Goal: Task Accomplishment & Management: Complete application form

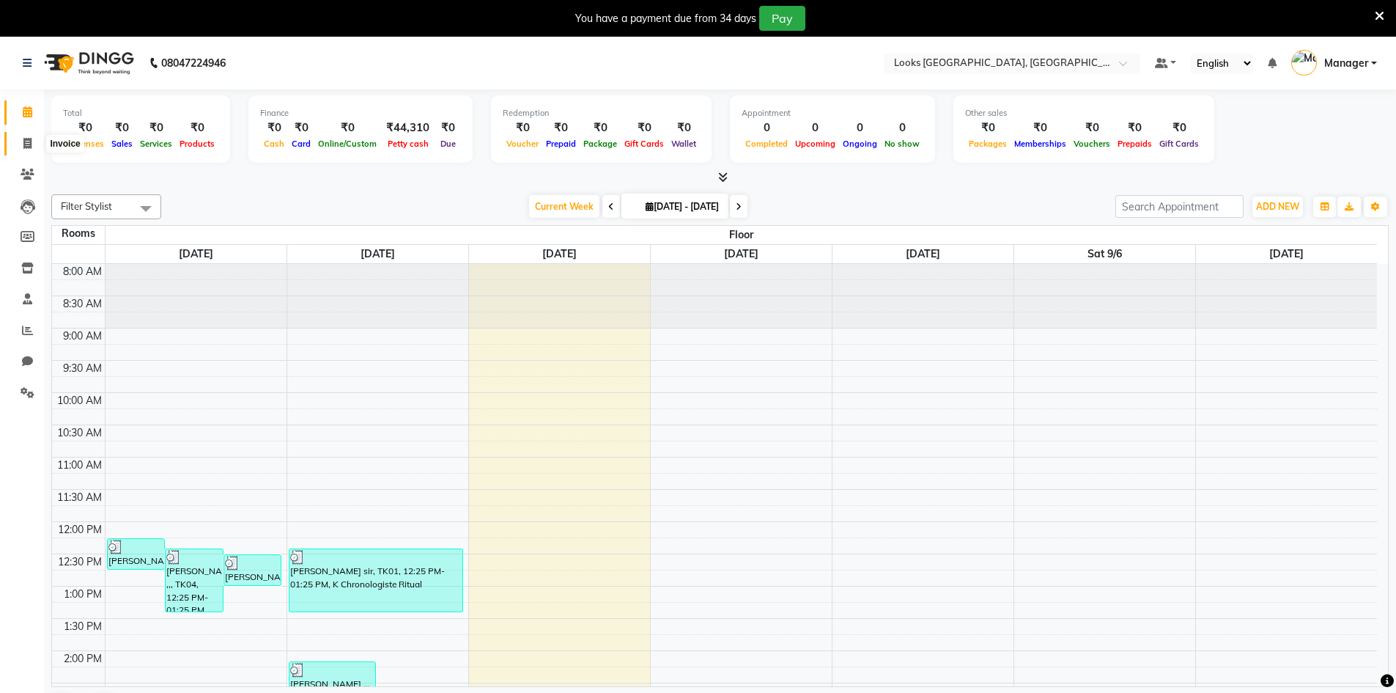
click at [30, 147] on icon at bounding box center [27, 143] width 8 height 11
select select "service"
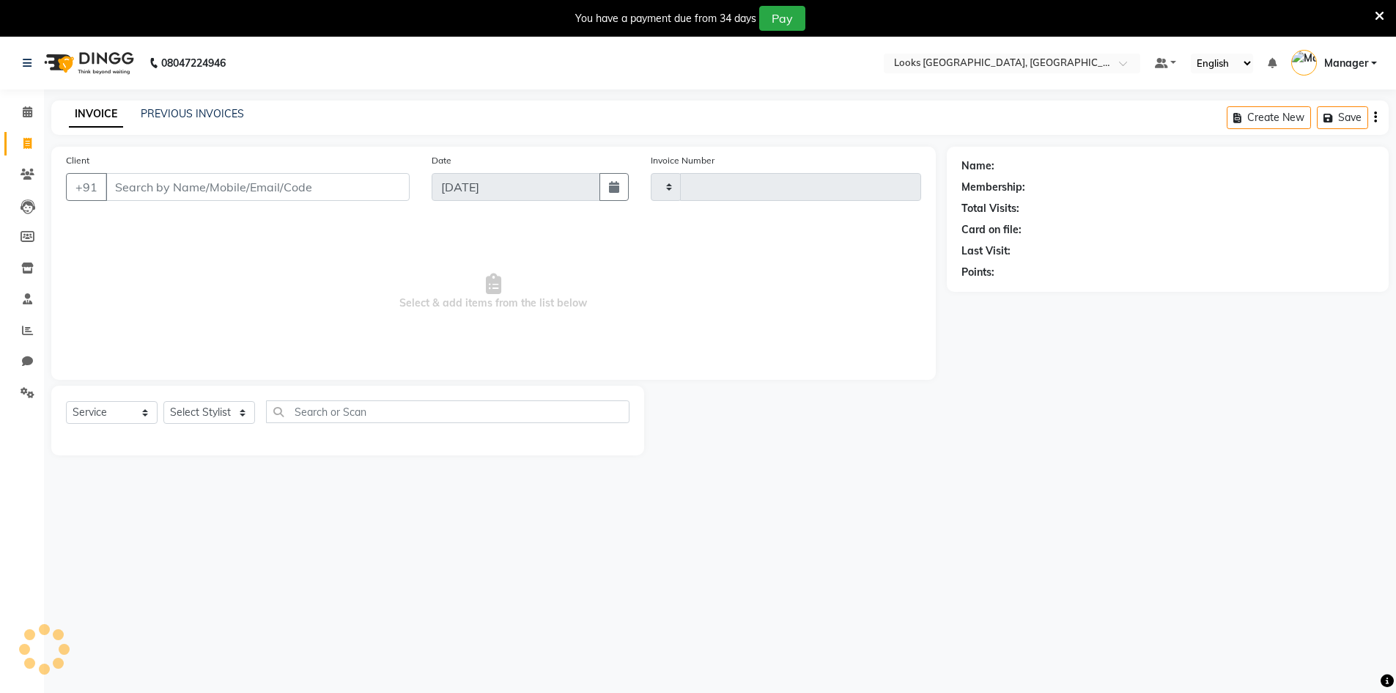
click at [127, 185] on input "Client" at bounding box center [258, 187] width 304 height 28
type input "1752"
select select "8707"
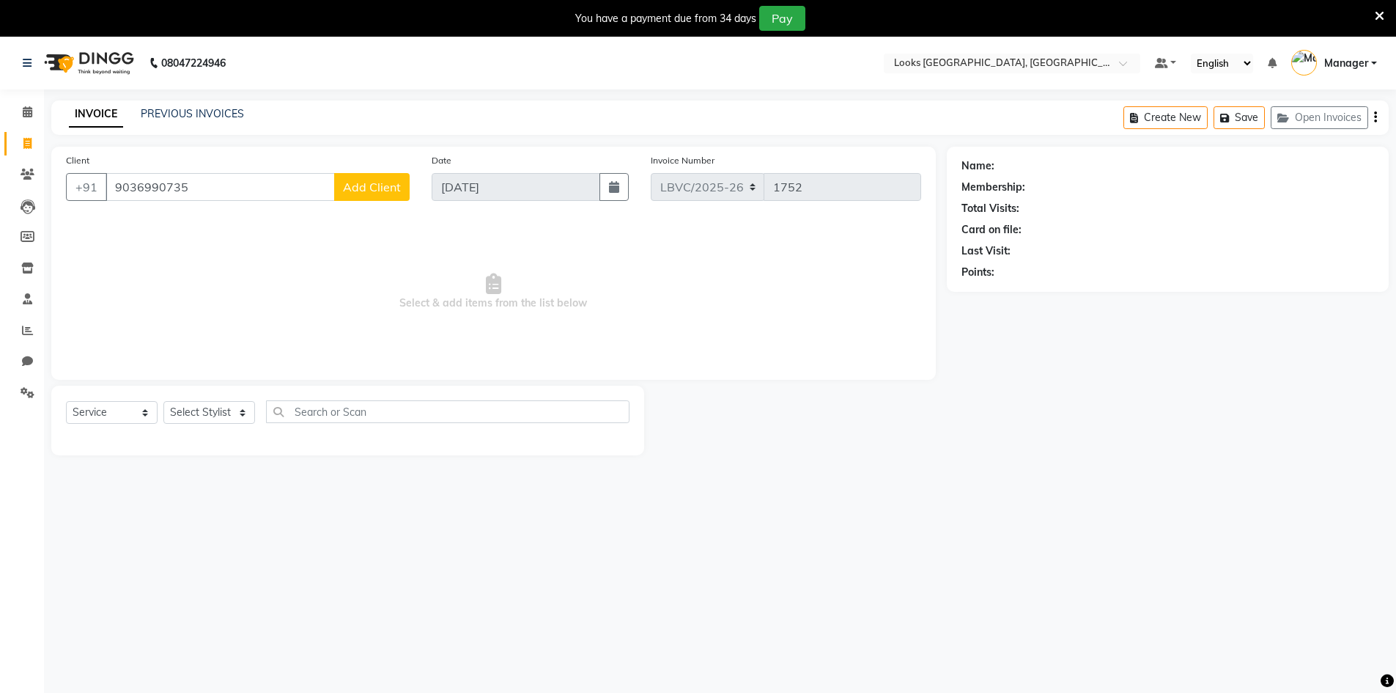
type input "9036990735"
click at [371, 189] on span "Add Client" at bounding box center [372, 187] width 58 height 15
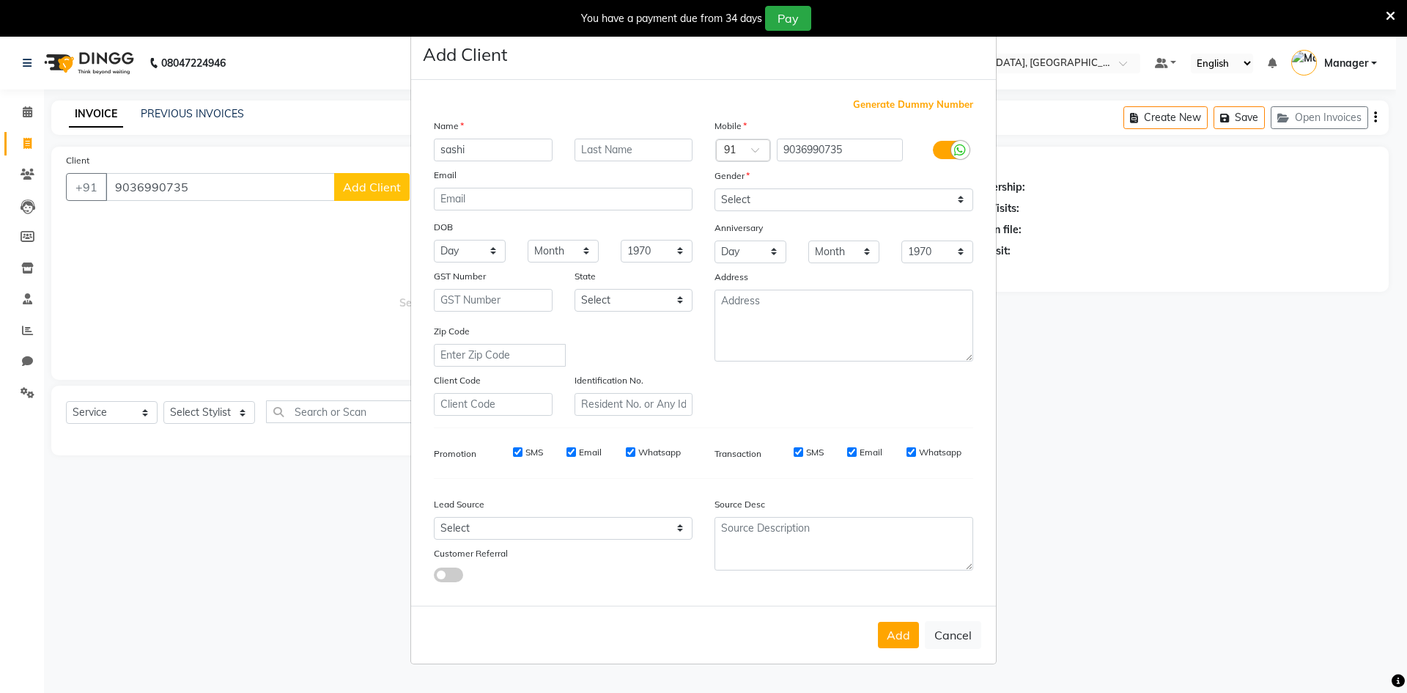
type input "sashi"
click at [607, 147] on input "text" at bounding box center [634, 150] width 119 height 23
type input ".."
click at [964, 200] on select "Select [DEMOGRAPHIC_DATA] [DEMOGRAPHIC_DATA] Other Prefer Not To Say" at bounding box center [844, 199] width 259 height 23
select select "[DEMOGRAPHIC_DATA]"
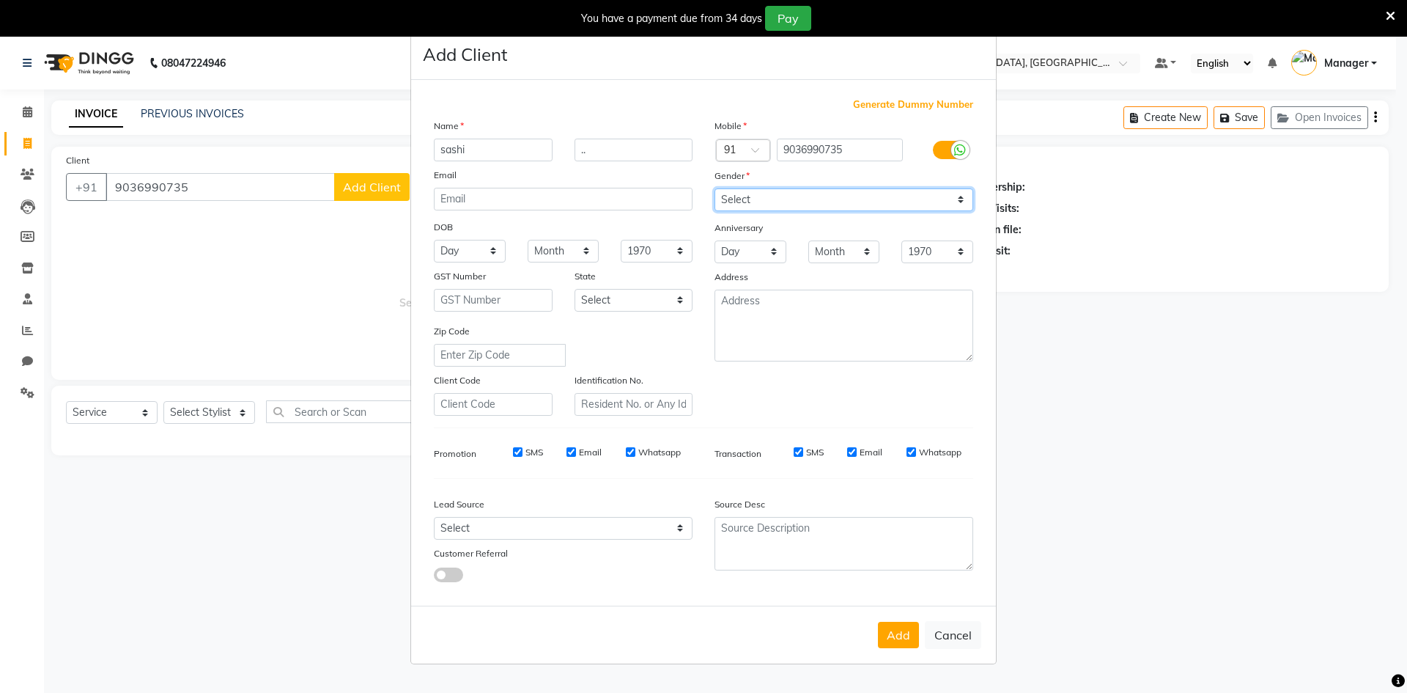
click at [715, 188] on select "Select [DEMOGRAPHIC_DATA] [DEMOGRAPHIC_DATA] Other Prefer Not To Say" at bounding box center [844, 199] width 259 height 23
click at [895, 633] on button "Add" at bounding box center [898, 635] width 41 height 26
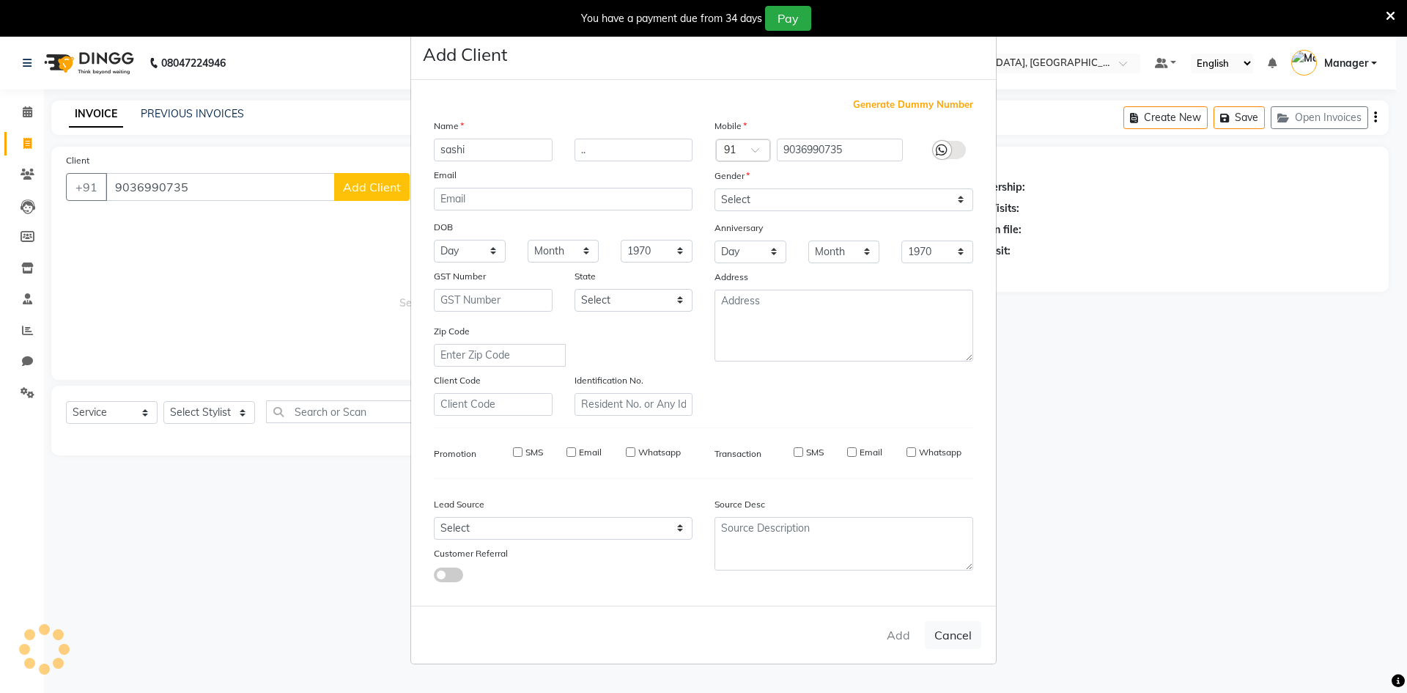
select select
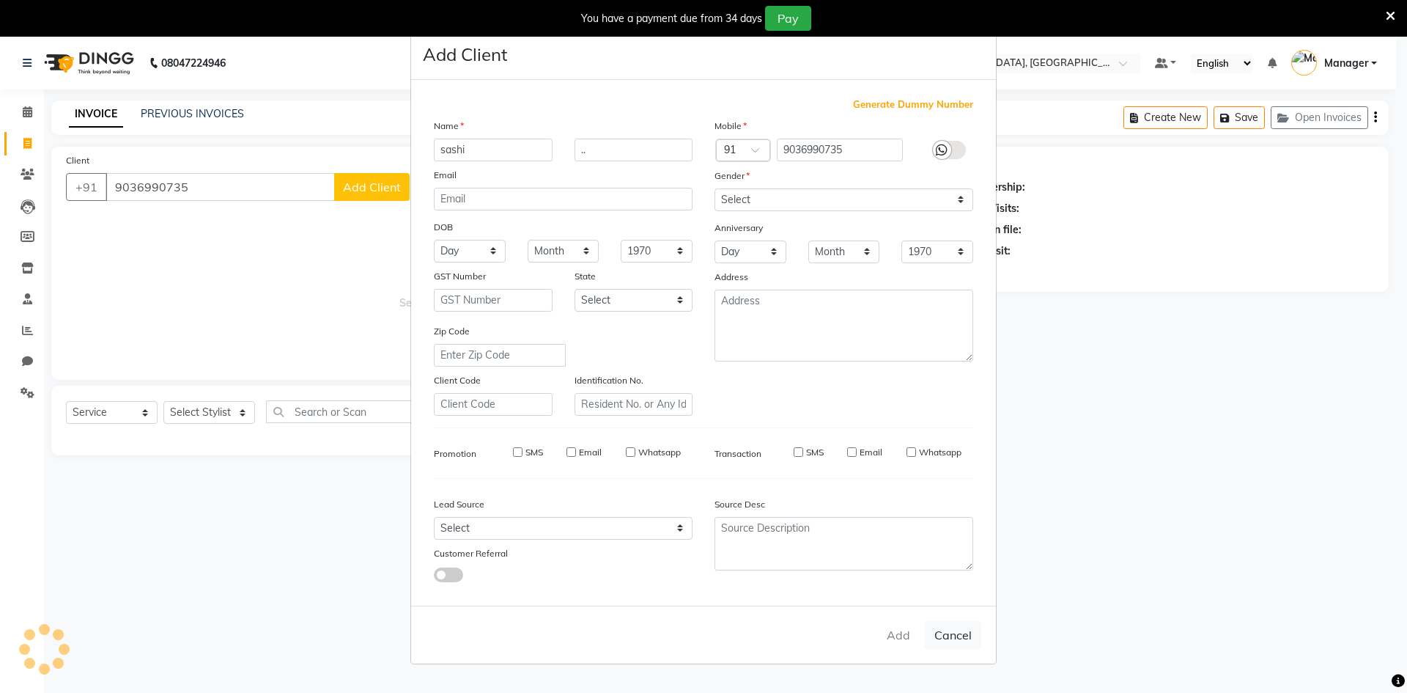
select select
checkbox input "false"
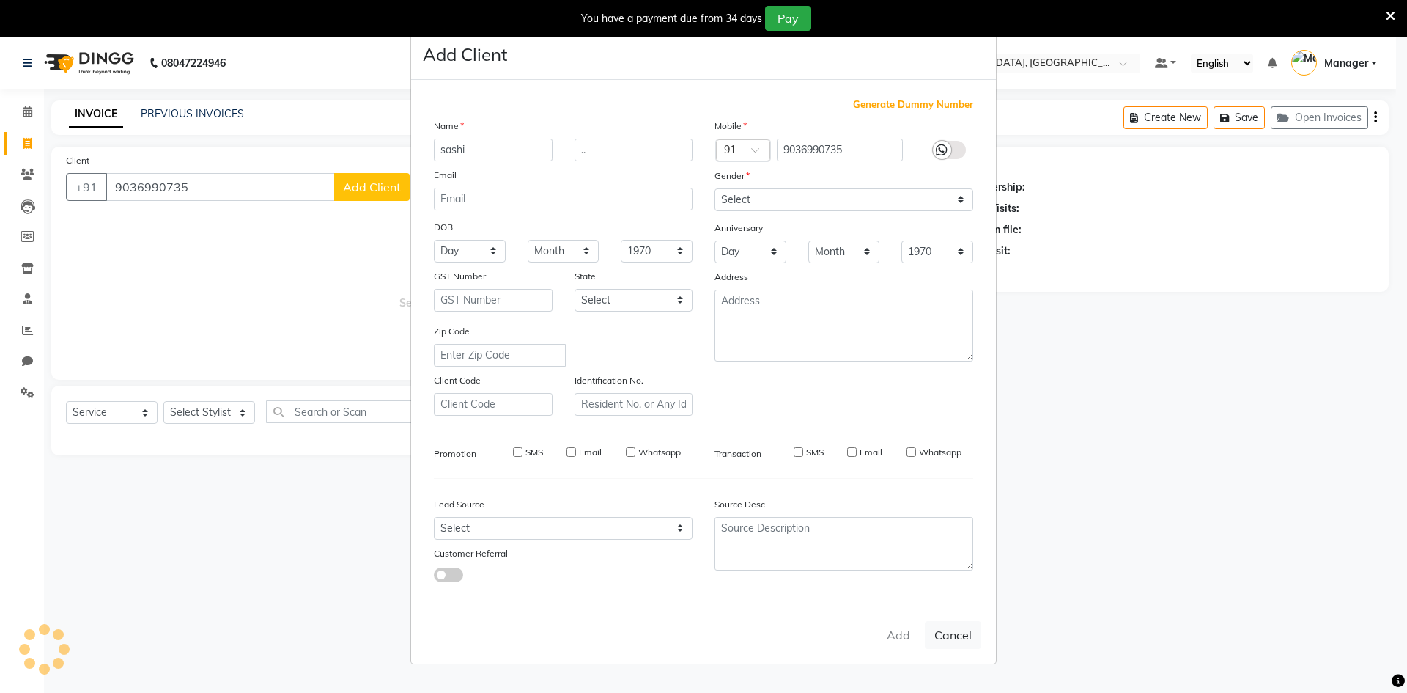
checkbox input "false"
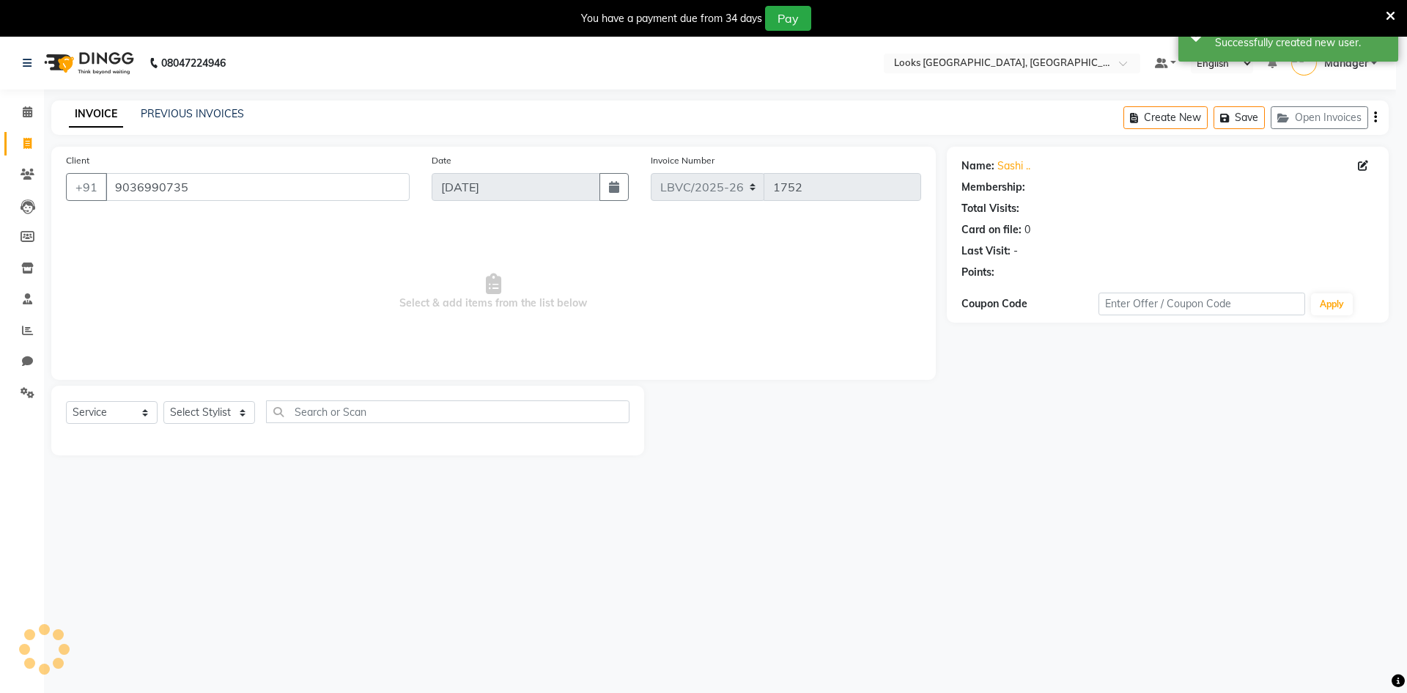
select select "1: Object"
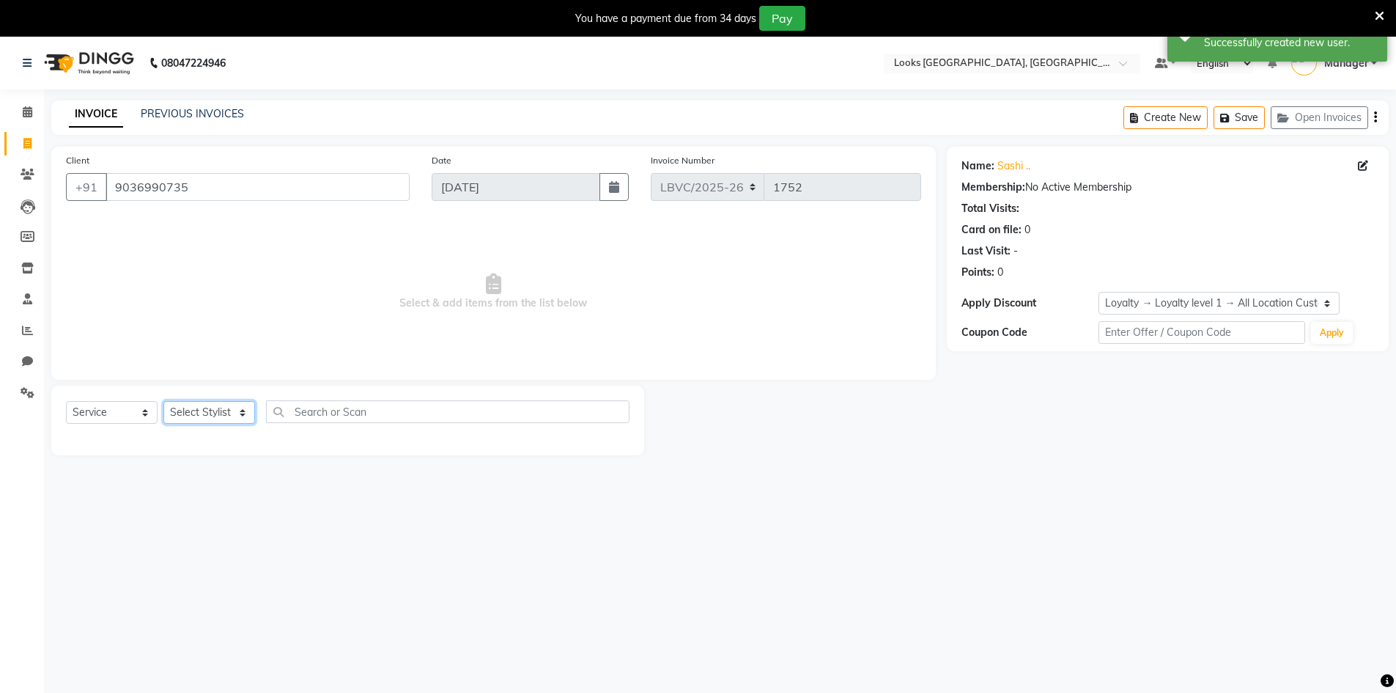
click at [247, 413] on select "Select Stylist Counter_Sales Manager [PERSON_NAME] [PERSON_NAME] [PERSON_NAME]" at bounding box center [209, 412] width 92 height 23
select select "87803"
click at [163, 401] on select "Select Stylist Counter_Sales Manager [PERSON_NAME] [PERSON_NAME] [PERSON_NAME]" at bounding box center [209, 412] width 92 height 23
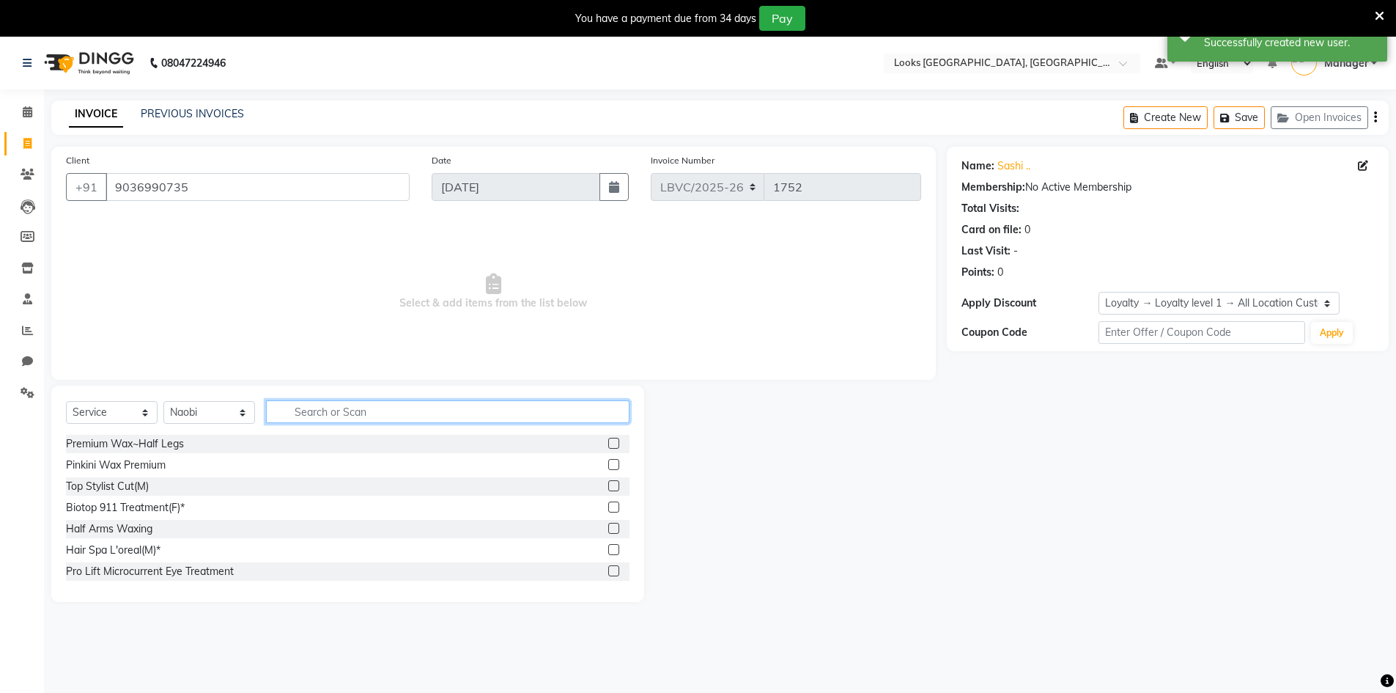
click at [346, 408] on input "text" at bounding box center [448, 411] width 364 height 23
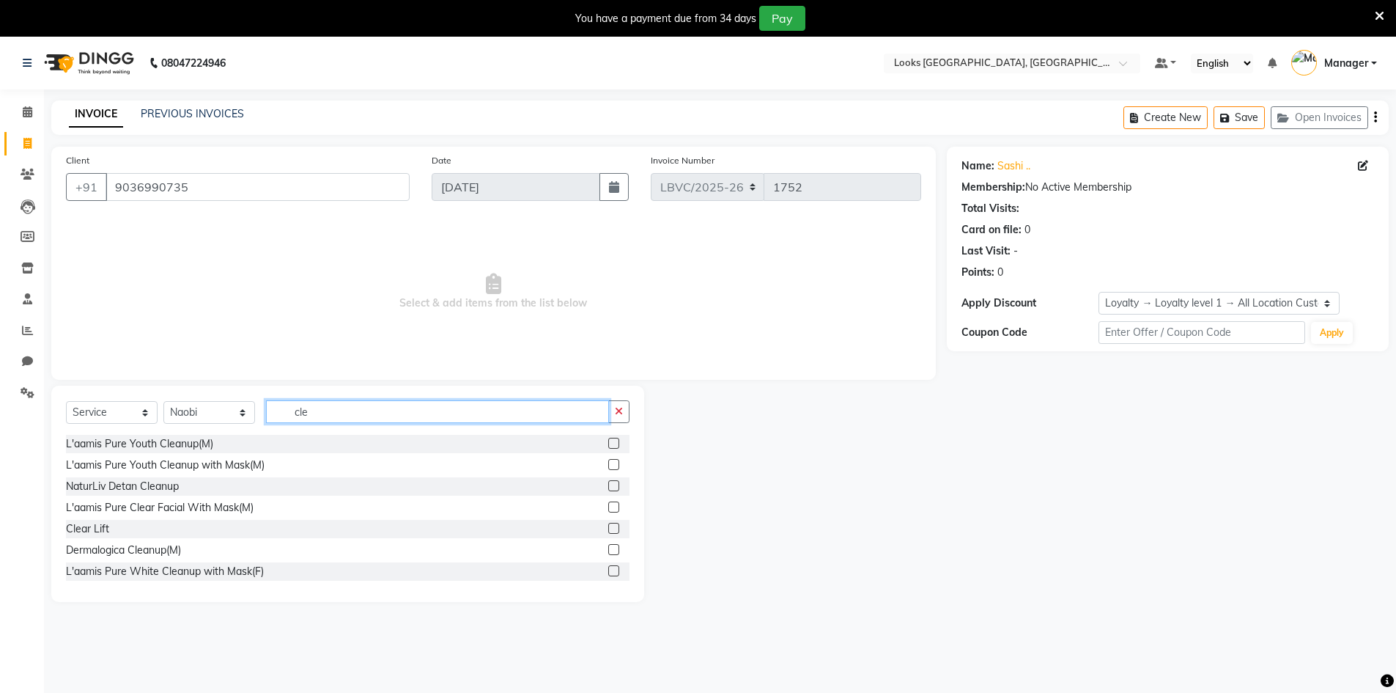
type input "cle"
click at [608, 463] on label at bounding box center [613, 464] width 11 height 11
click at [608, 463] on input "checkbox" at bounding box center [613, 465] width 10 height 10
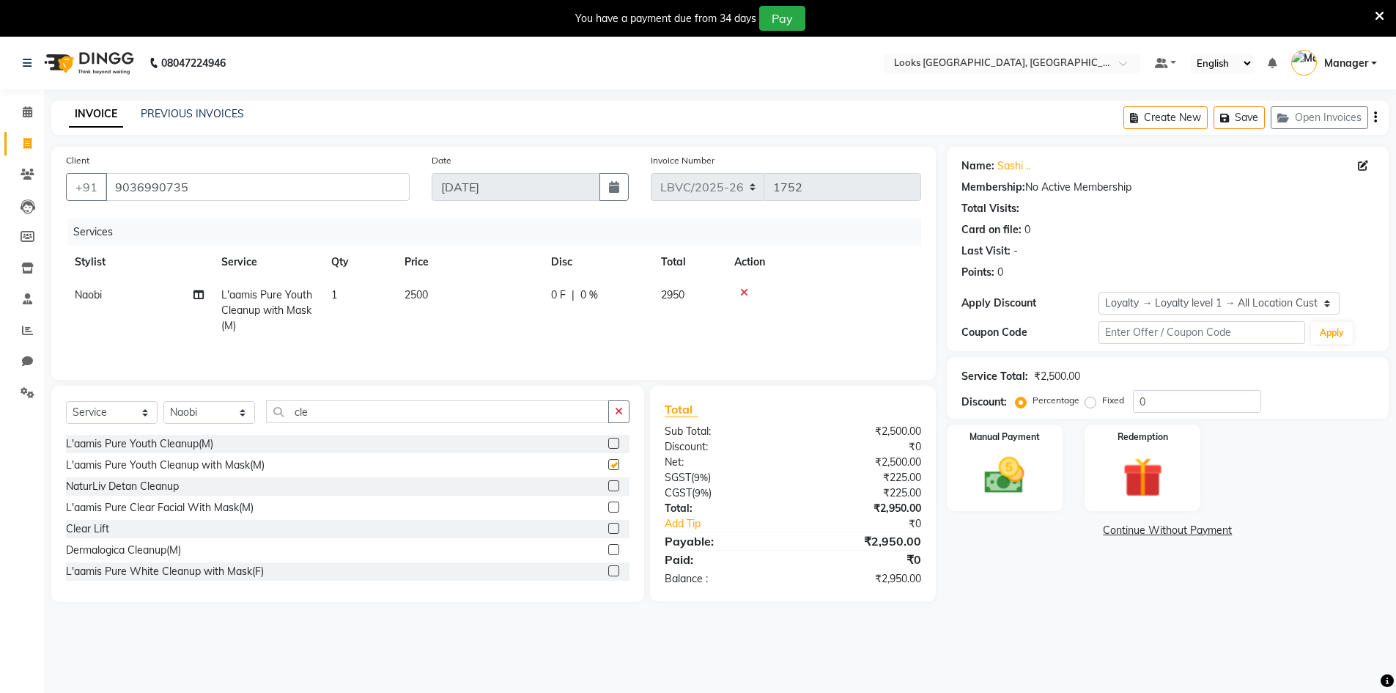
checkbox input "false"
click at [244, 414] on select "Select Stylist Counter_Sales Manager [PERSON_NAME] [PERSON_NAME] [PERSON_NAME]" at bounding box center [209, 412] width 92 height 23
select select "87800"
click at [163, 401] on select "Select Stylist Counter_Sales Manager [PERSON_NAME] [PERSON_NAME] [PERSON_NAME]" at bounding box center [209, 412] width 92 height 23
click at [620, 411] on icon "button" at bounding box center [619, 411] width 8 height 10
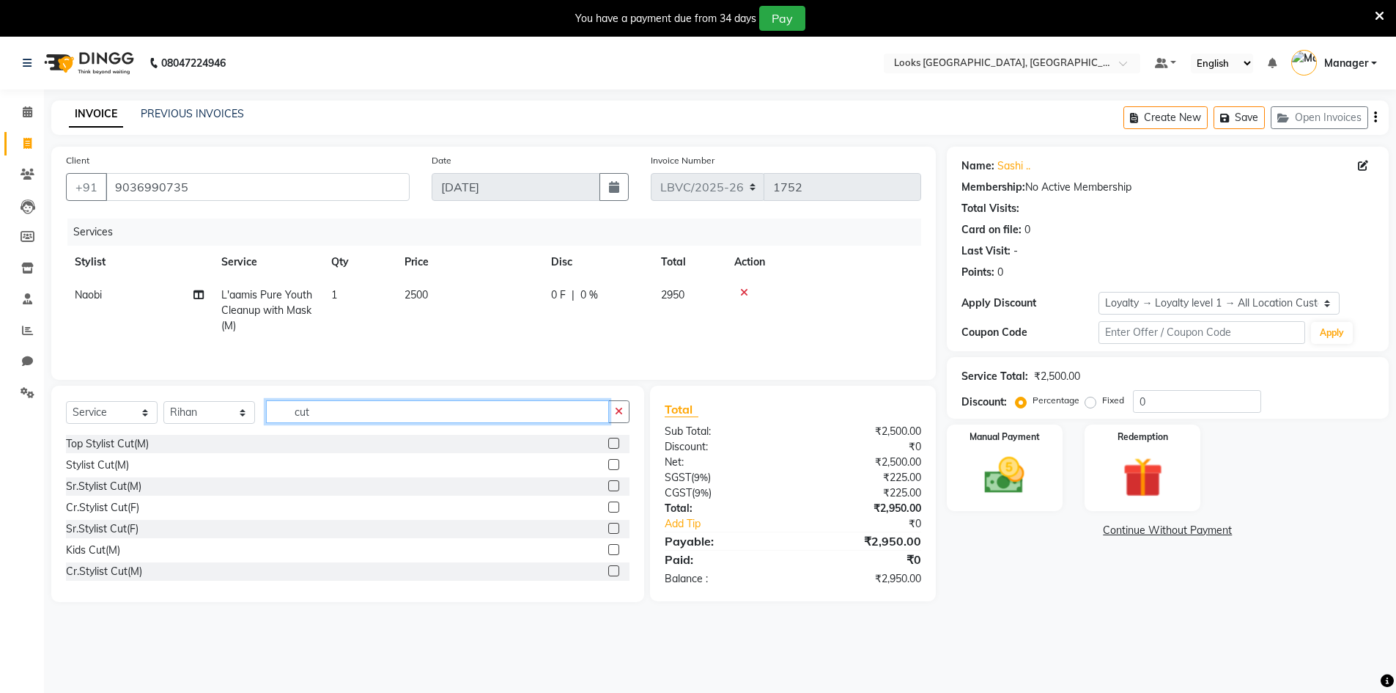
type input "cut"
click at [608, 466] on label at bounding box center [613, 464] width 11 height 11
click at [608, 466] on input "checkbox" at bounding box center [613, 465] width 10 height 10
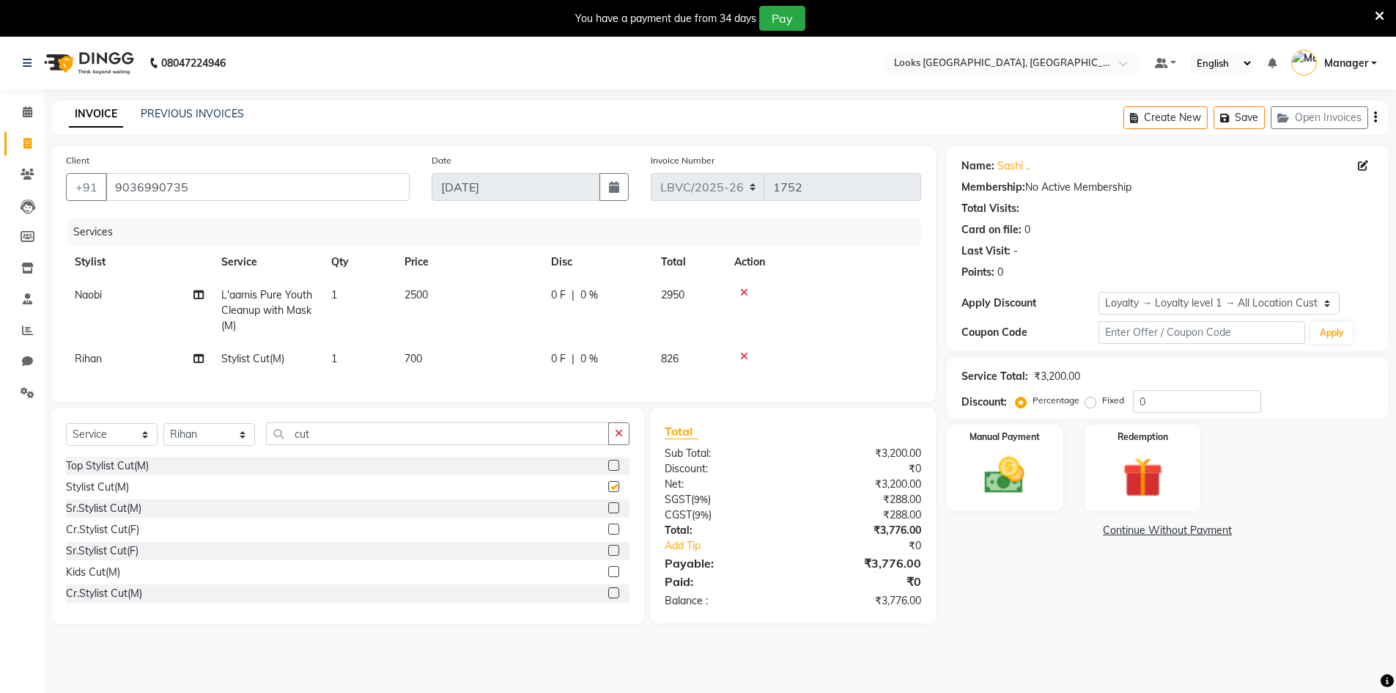
checkbox input "false"
click at [434, 354] on td "700" at bounding box center [469, 358] width 147 height 33
select select "87800"
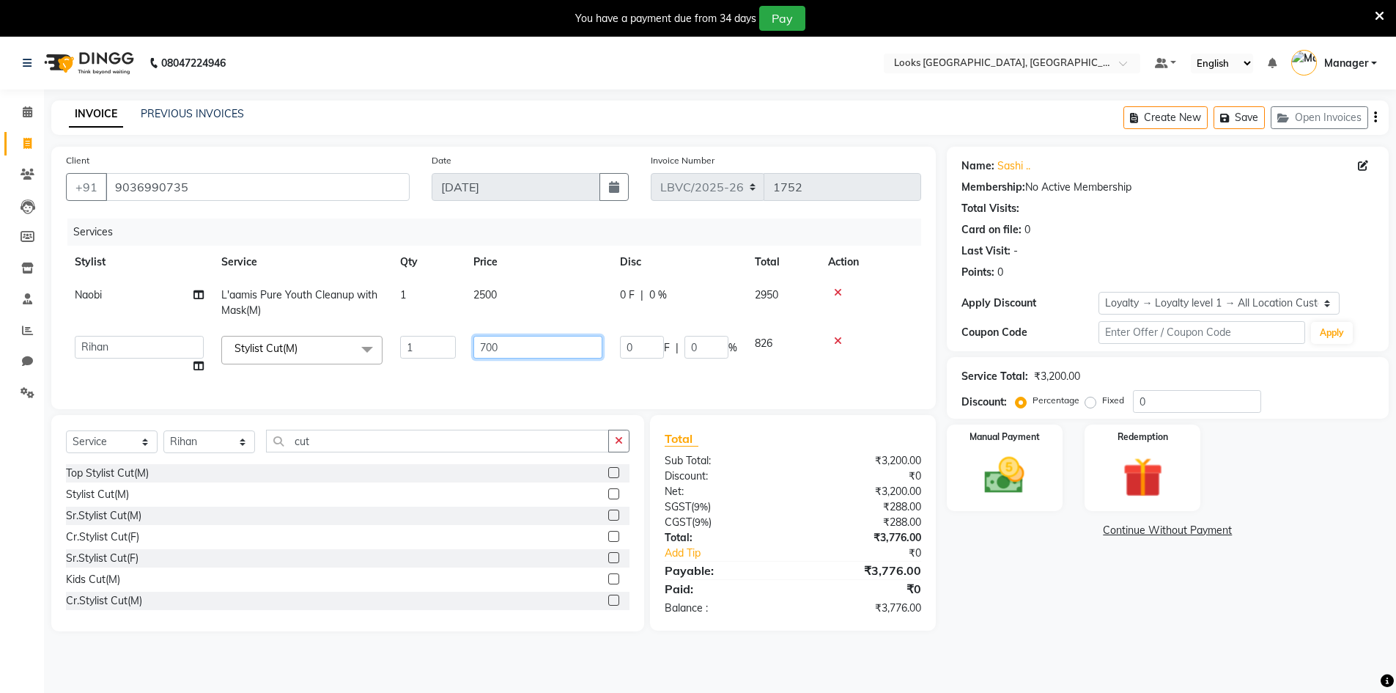
drag, startPoint x: 528, startPoint y: 352, endPoint x: 449, endPoint y: 343, distance: 80.4
click at [449, 343] on tr "Counter_Sales Manager [PERSON_NAME] Naobi Pooja Rashi [PERSON_NAME] [PERSON_NAM…" at bounding box center [493, 355] width 855 height 56
type input "900"
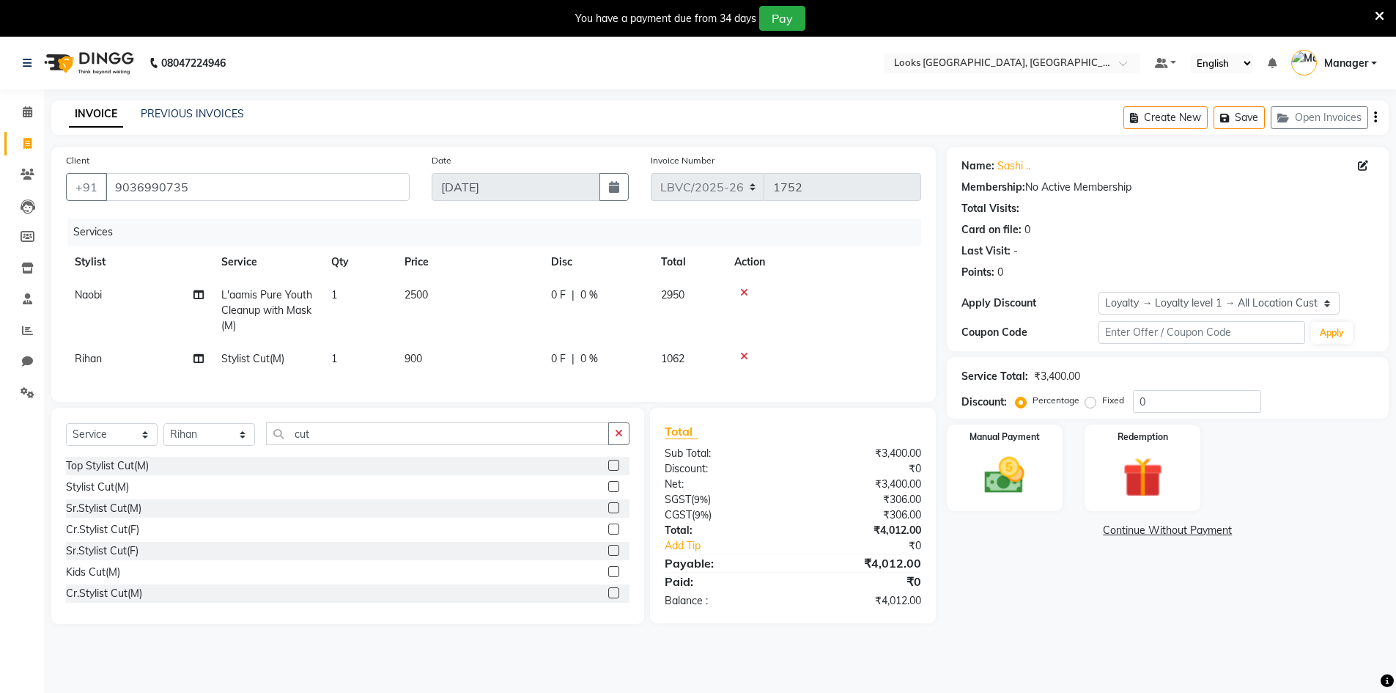
click at [1050, 636] on main "INVOICE PREVIOUS INVOICES Create New Save Open Invoices Client [PHONE_NUMBER] D…" at bounding box center [720, 372] width 1352 height 545
click at [1004, 465] on img at bounding box center [1004, 475] width 67 height 48
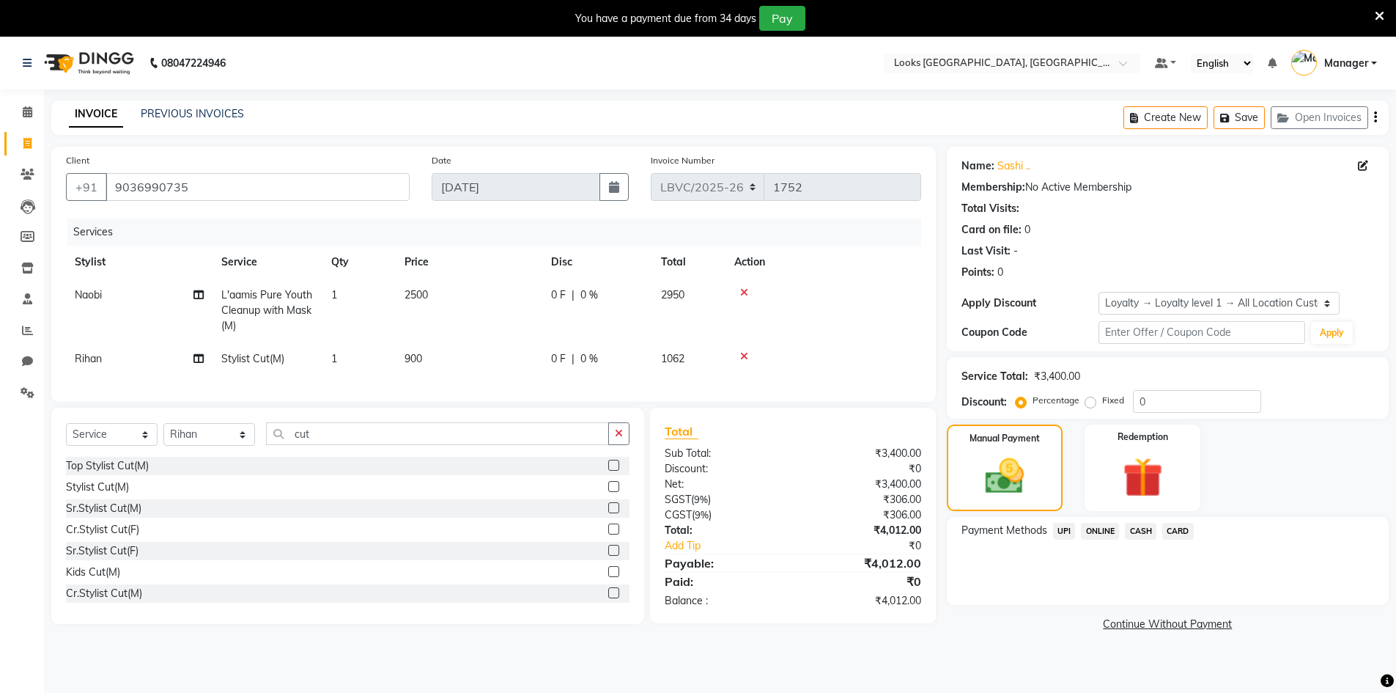
click at [1068, 531] on span "UPI" at bounding box center [1064, 531] width 23 height 17
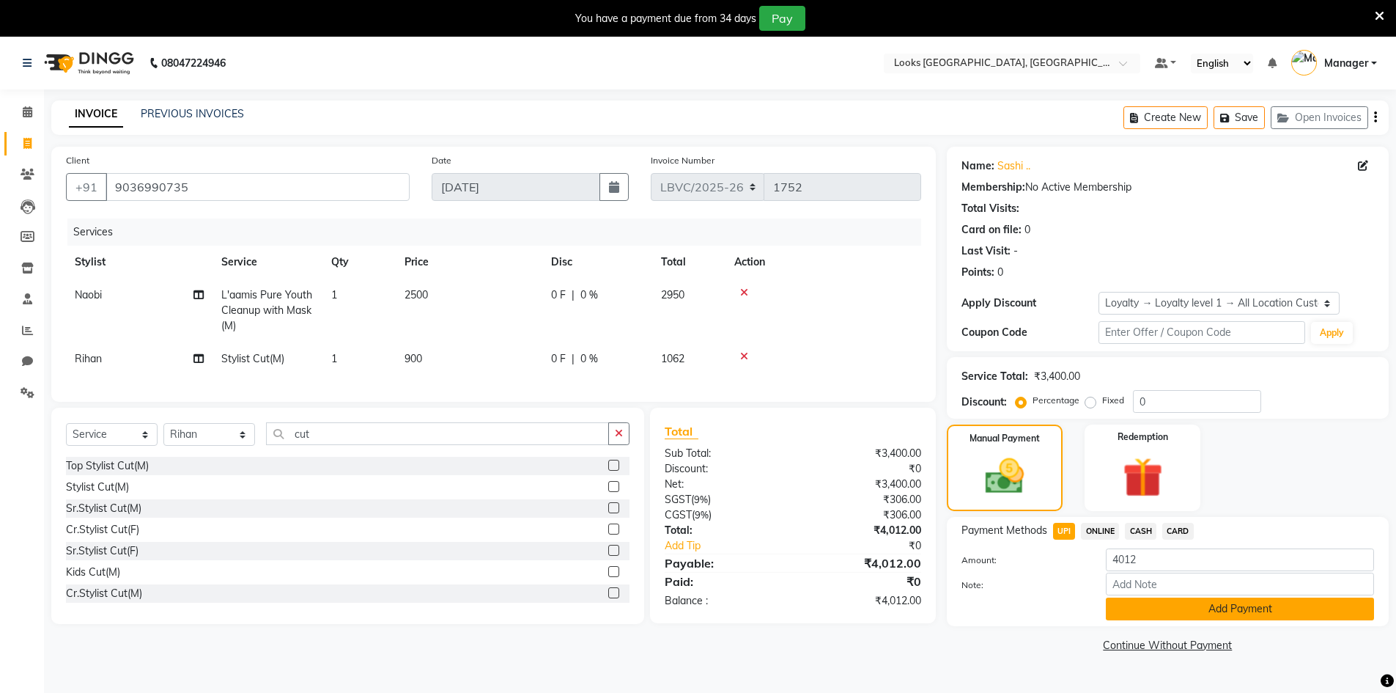
click at [1186, 613] on button "Add Payment" at bounding box center [1240, 608] width 268 height 23
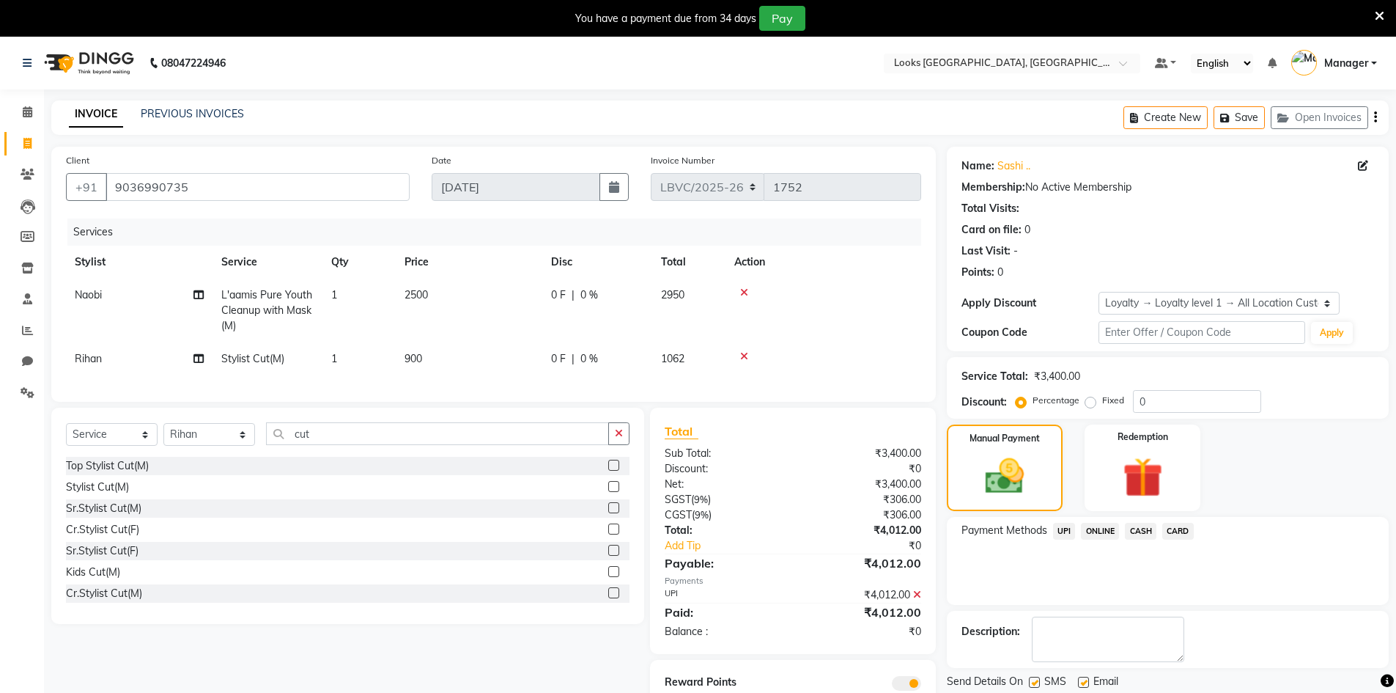
scroll to position [67, 0]
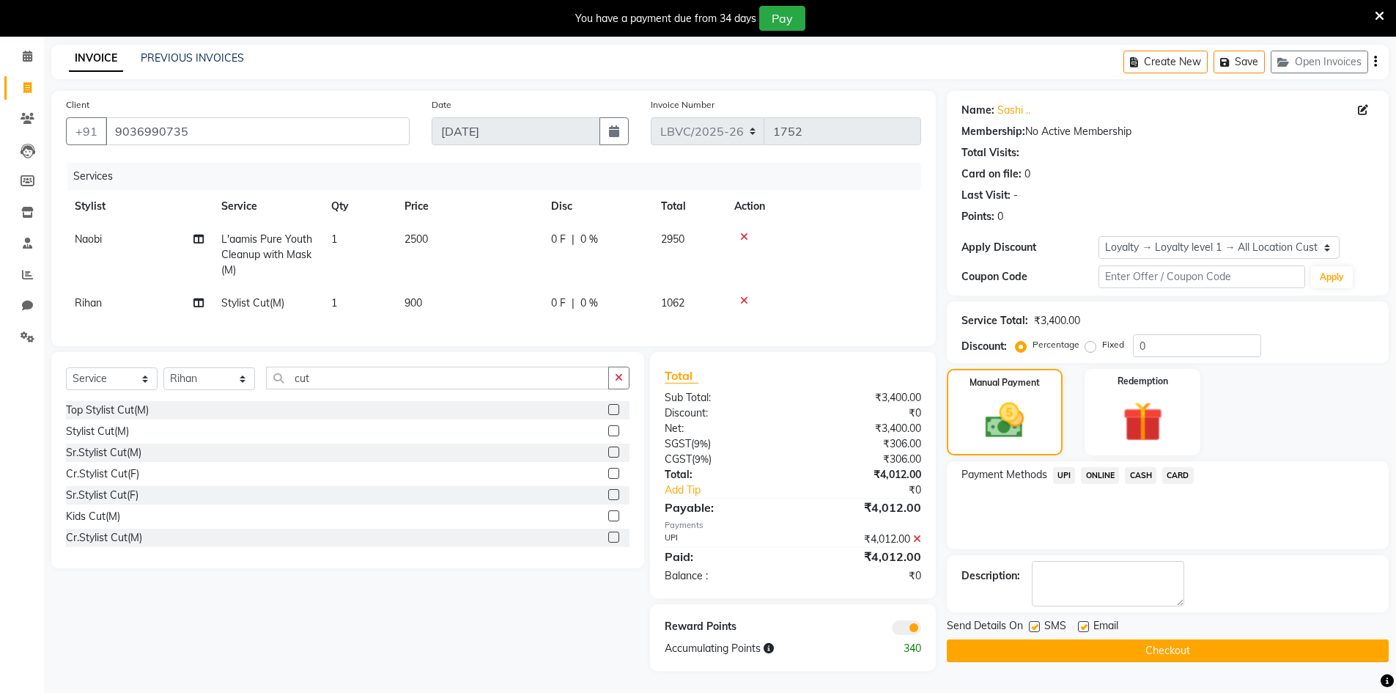
click at [1146, 641] on button "Checkout" at bounding box center [1168, 650] width 442 height 23
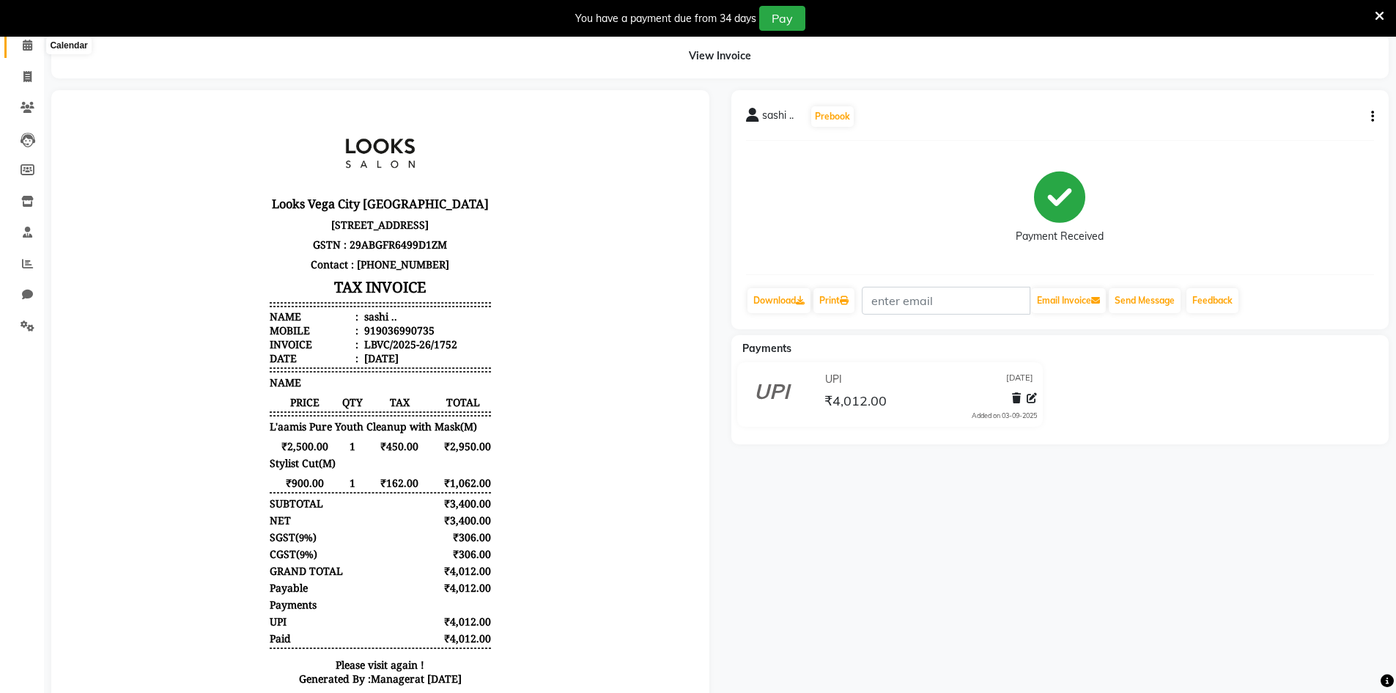
click at [27, 43] on icon at bounding box center [28, 45] width 10 height 11
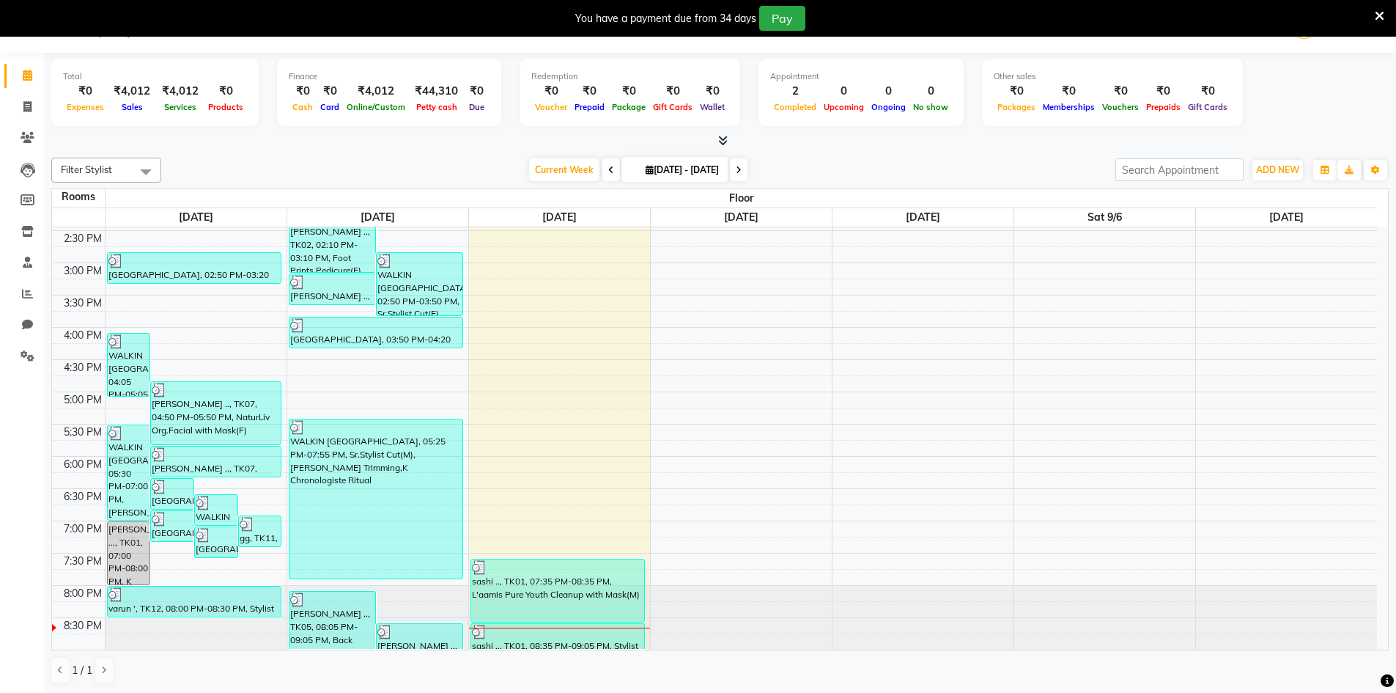
scroll to position [37, 0]
